Goal: Transaction & Acquisition: Download file/media

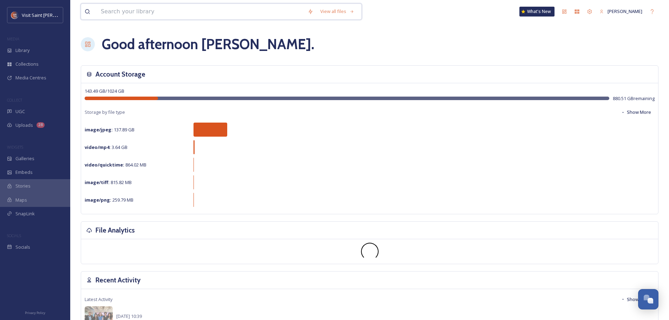
click at [172, 7] on input at bounding box center [200, 11] width 207 height 15
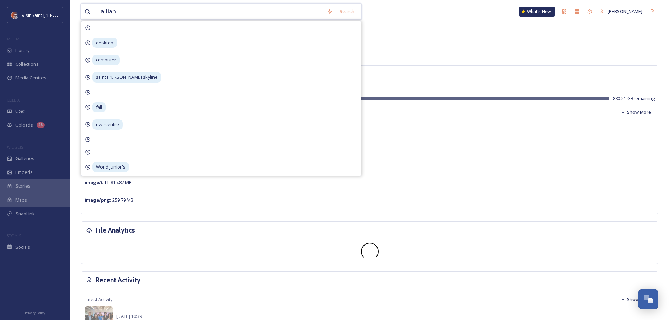
type input "allianz"
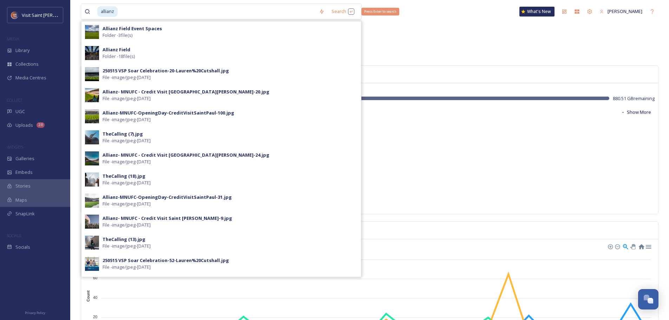
click at [335, 15] on div "Search Press Enter to search" at bounding box center [343, 12] width 30 height 14
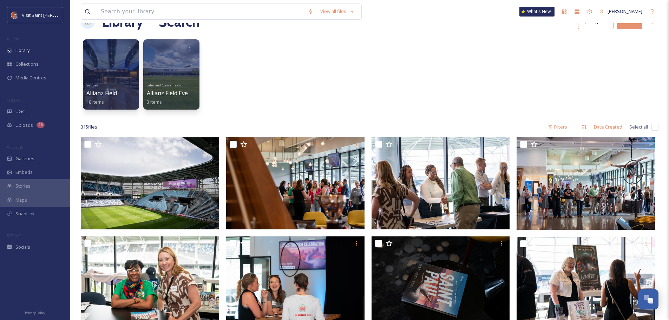
scroll to position [35, 0]
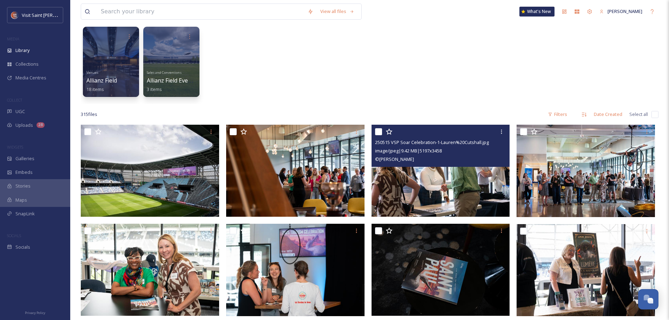
click at [465, 181] on img at bounding box center [441, 171] width 138 height 92
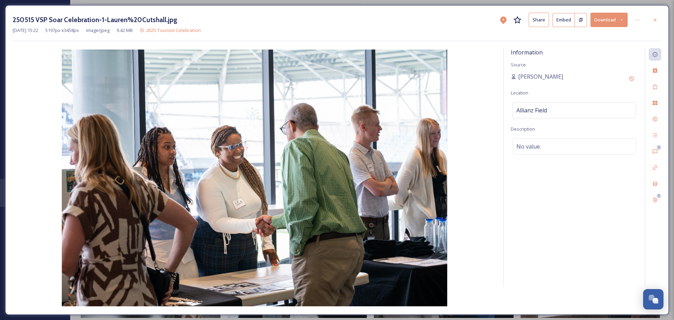
click at [616, 20] on button "Download" at bounding box center [609, 20] width 37 height 14
click at [596, 36] on span "Download Original (5197 x 3458)" at bounding box center [591, 36] width 66 height 7
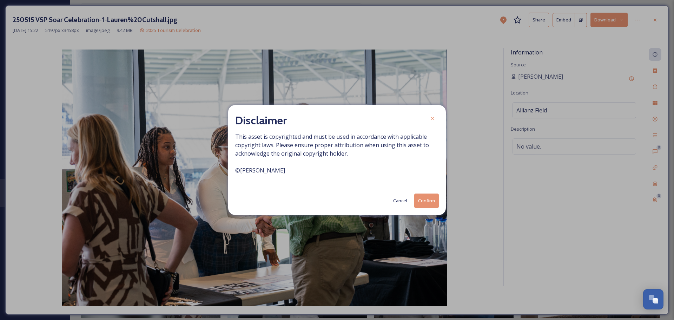
click at [425, 198] on button "Confirm" at bounding box center [426, 200] width 25 height 14
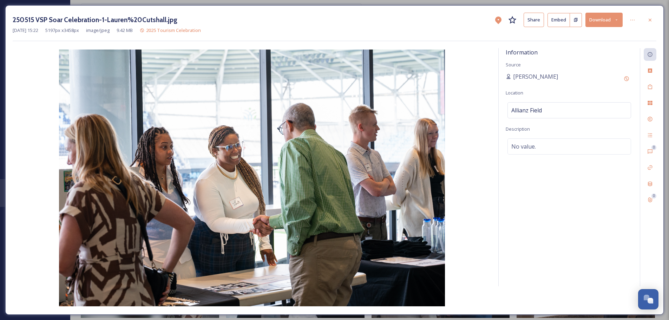
click at [653, 23] on div at bounding box center [650, 20] width 13 height 13
